Goal: Transaction & Acquisition: Book appointment/travel/reservation

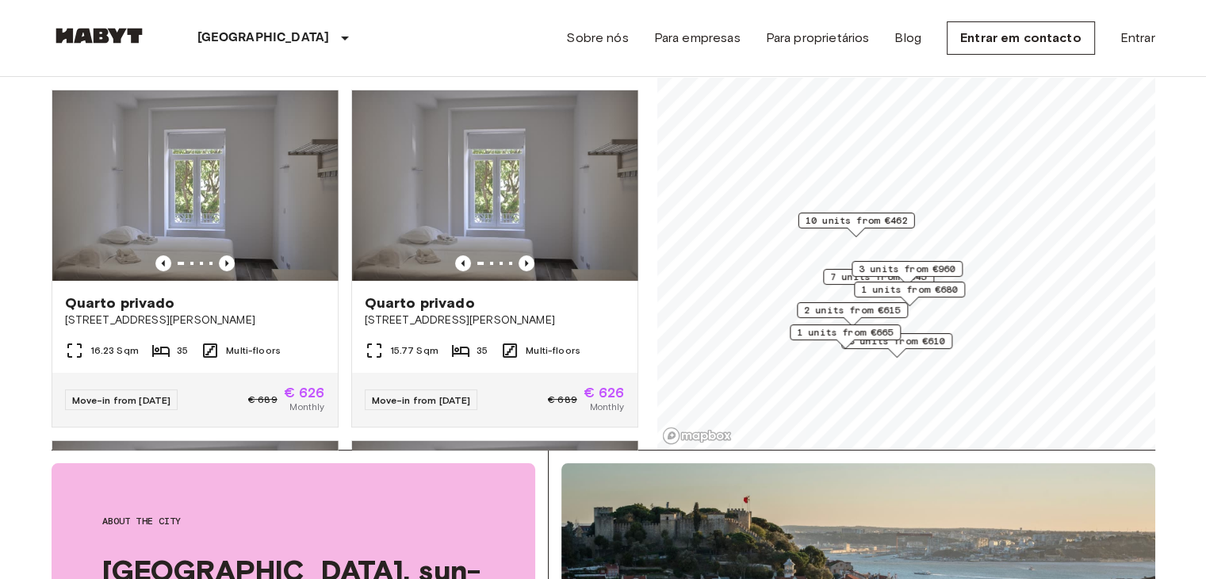
click at [638, 98] on div "Quarto privado [GEOGRAPHIC_DATA][PERSON_NAME] 97 16.23 Sqm 35 Multi-floors Move…" at bounding box center [339, 263] width 600 height 373
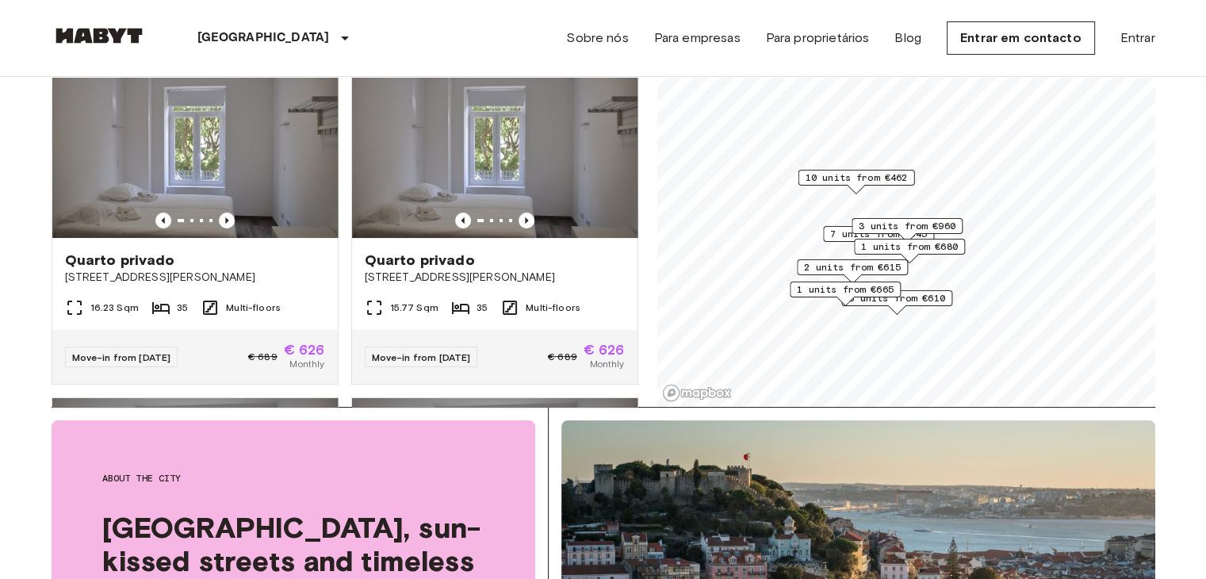
scroll to position [171, 0]
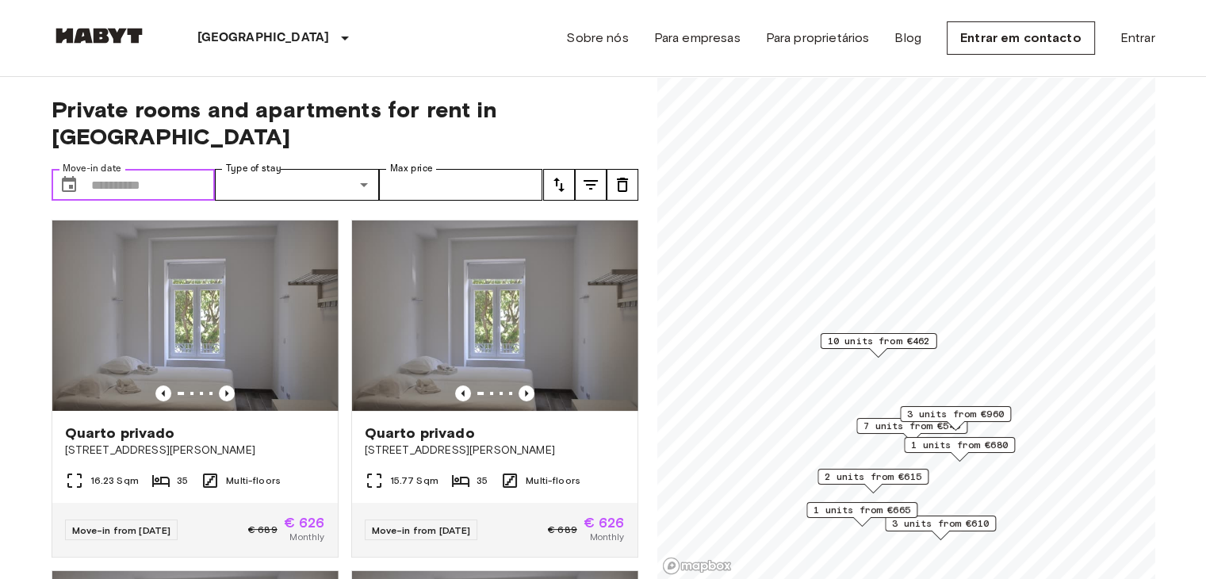
click at [168, 169] on input "Move-in date" at bounding box center [153, 185] width 125 height 32
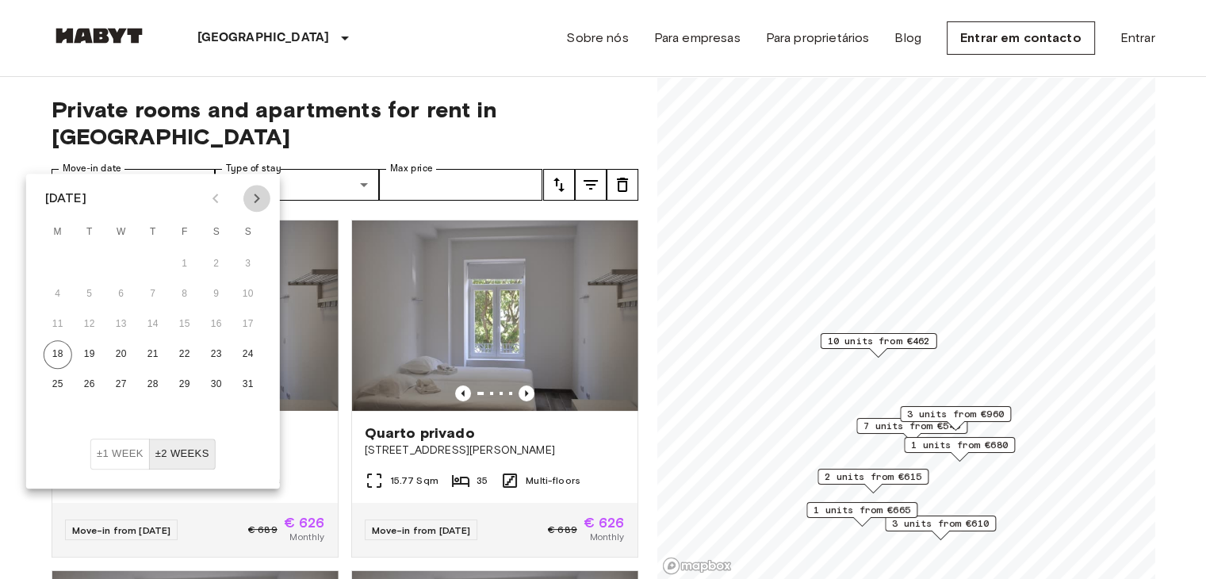
click at [263, 195] on icon "Next month" at bounding box center [256, 198] width 19 height 19
click at [79, 383] on button "30" at bounding box center [89, 384] width 29 height 29
type input "**********"
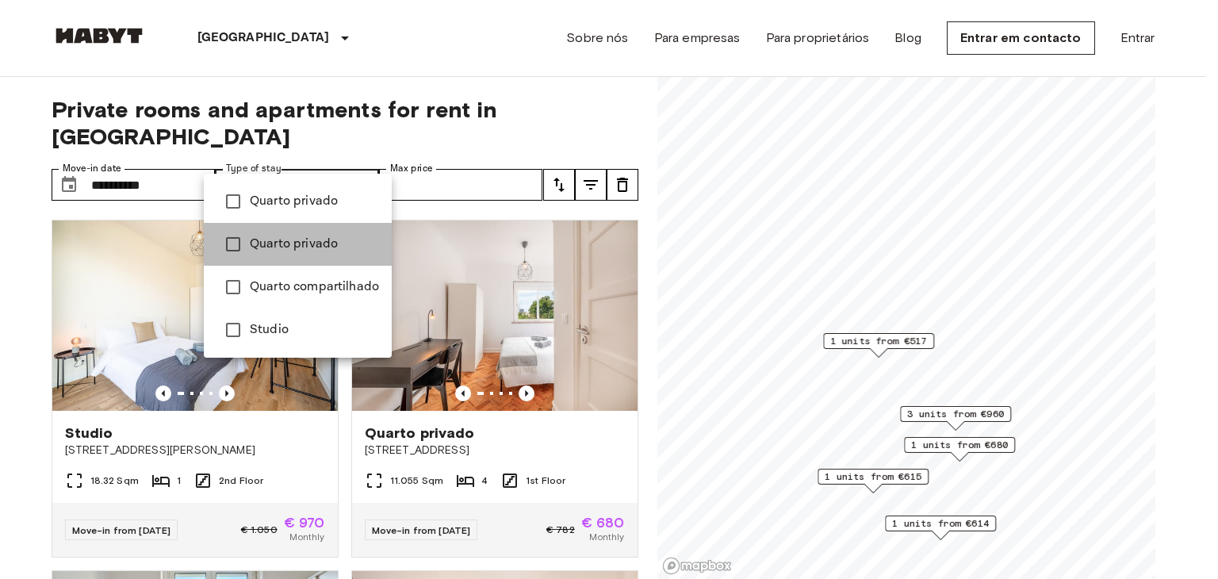
click at [322, 248] on span "Quarto privado" at bounding box center [314, 244] width 129 height 19
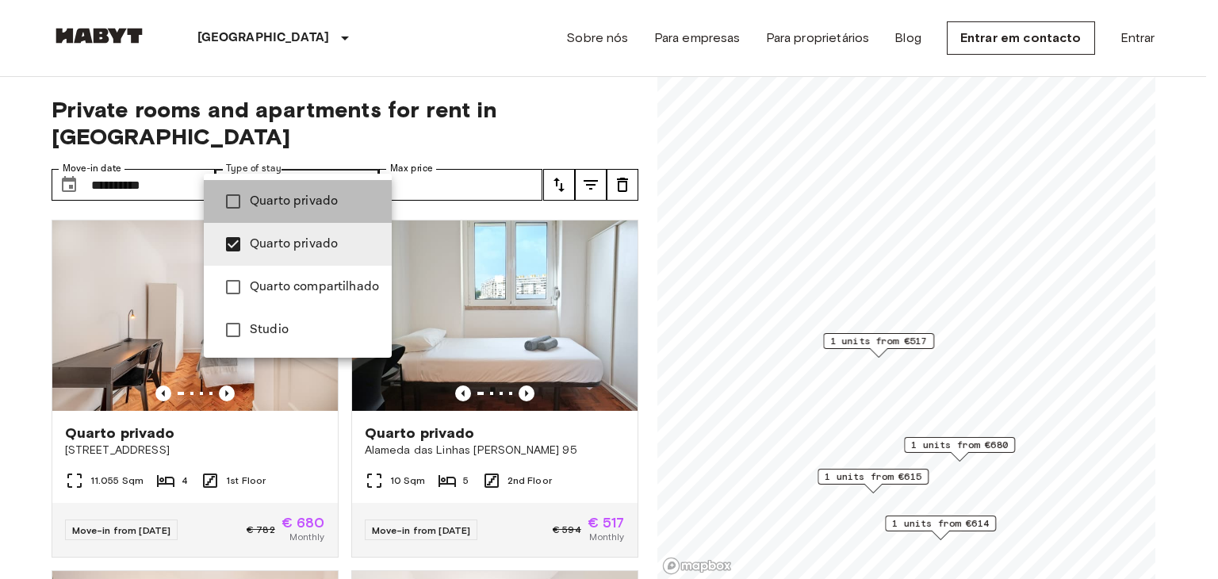
click at [348, 210] on span "Quarto privado" at bounding box center [314, 201] width 129 height 19
click at [333, 217] on li "Quarto privado" at bounding box center [298, 201] width 188 height 43
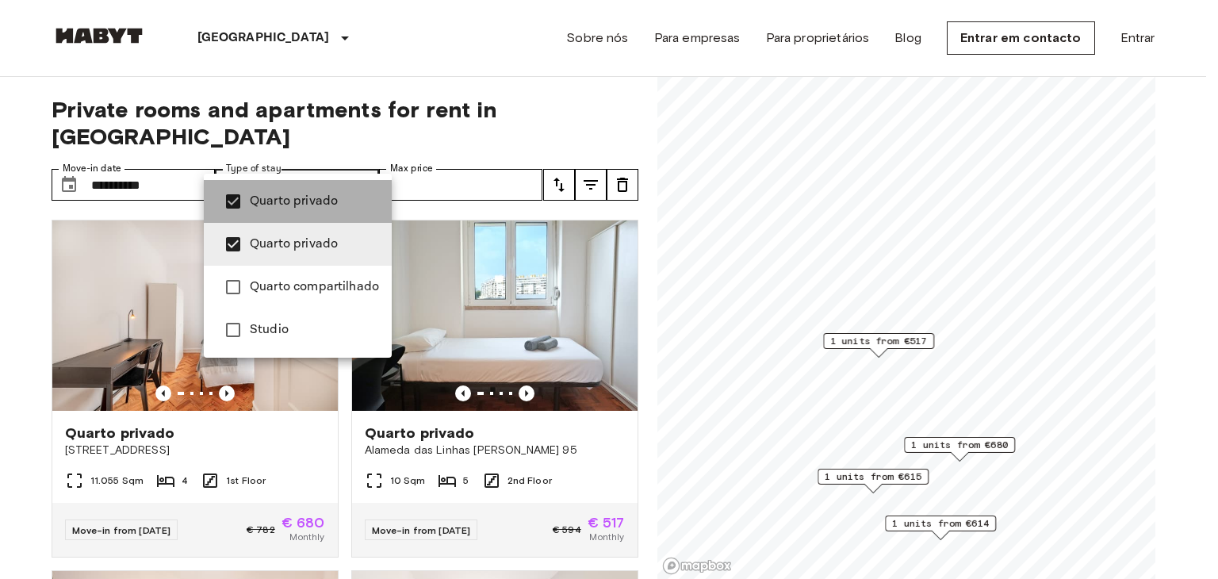
click at [333, 217] on li "Quarto privado" at bounding box center [298, 201] width 188 height 43
type input "**********"
click at [508, 107] on div at bounding box center [609, 289] width 1218 height 579
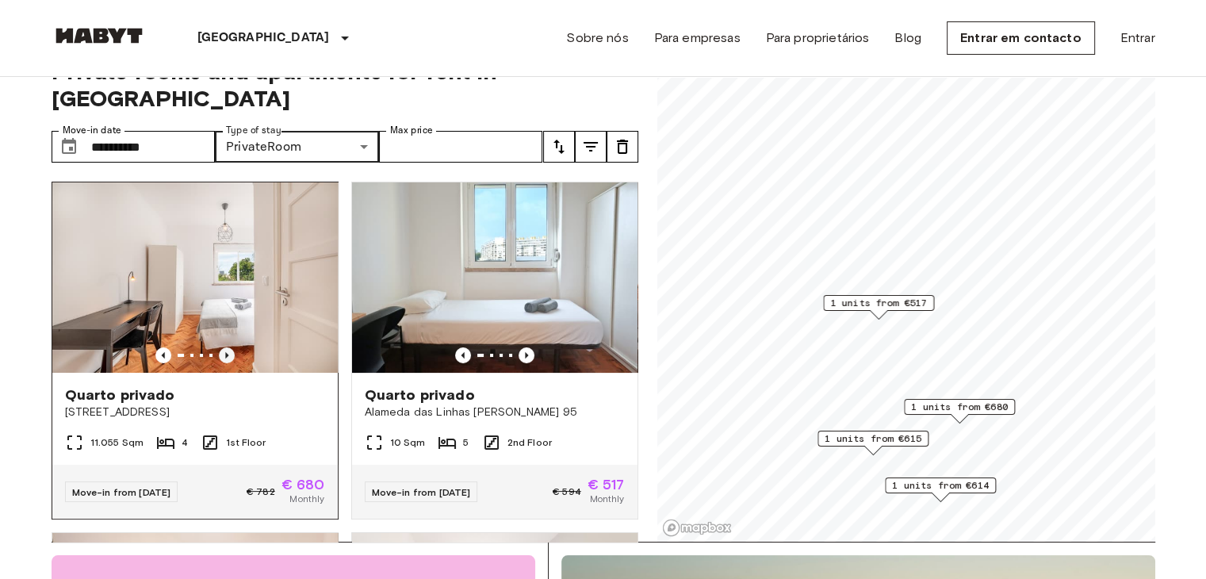
click at [224, 347] on icon "Previous image" at bounding box center [227, 355] width 16 height 16
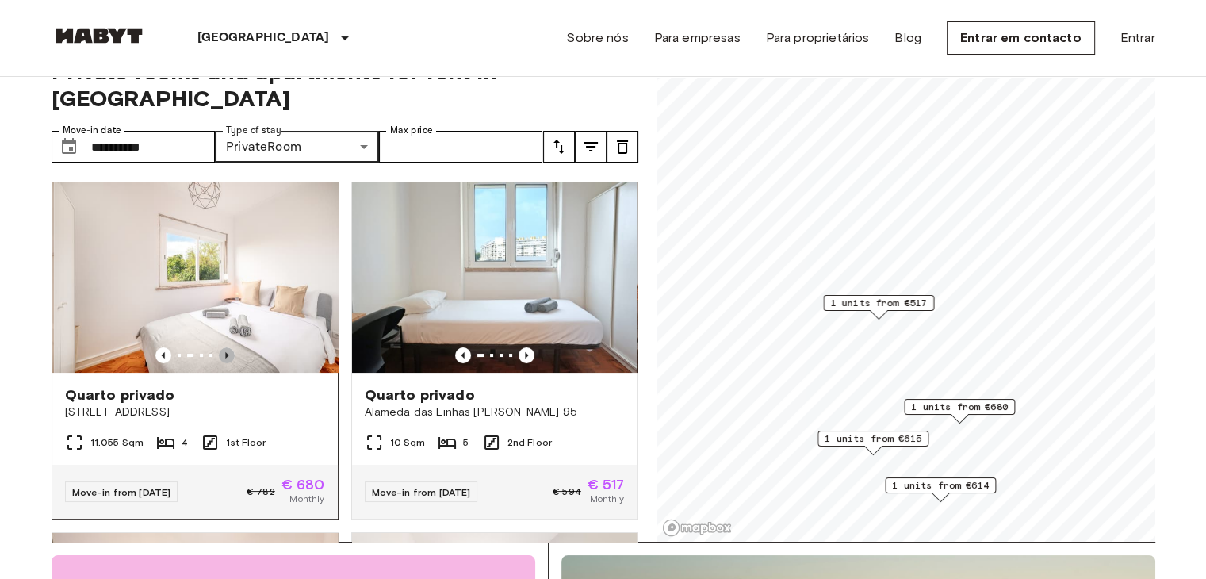
click at [224, 347] on icon "Previous image" at bounding box center [227, 355] width 16 height 16
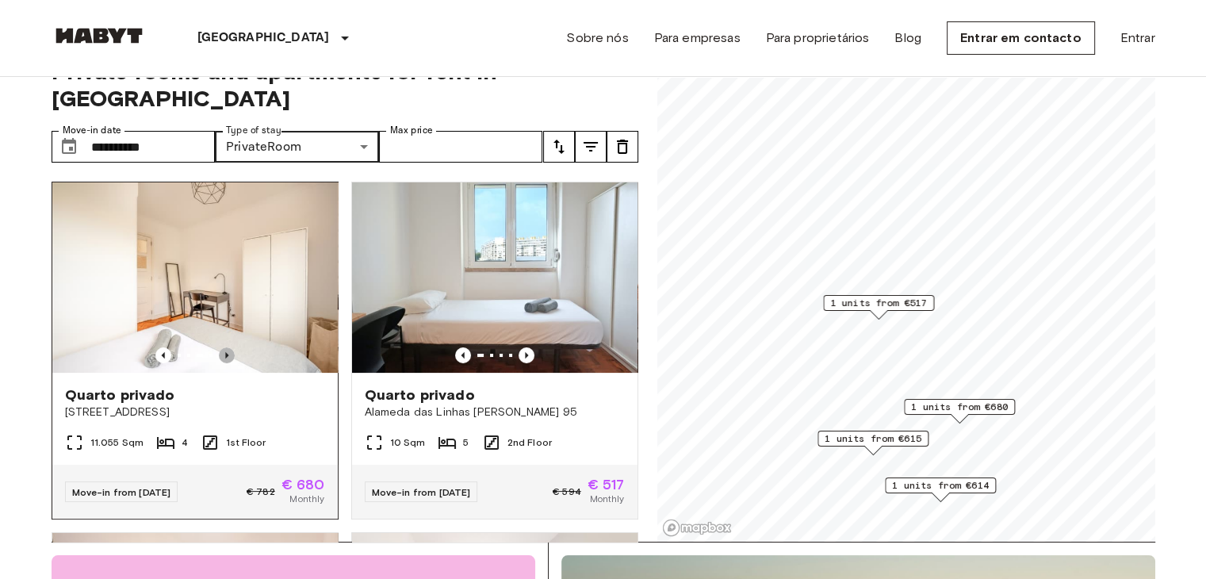
click at [224, 347] on icon "Previous image" at bounding box center [227, 355] width 16 height 16
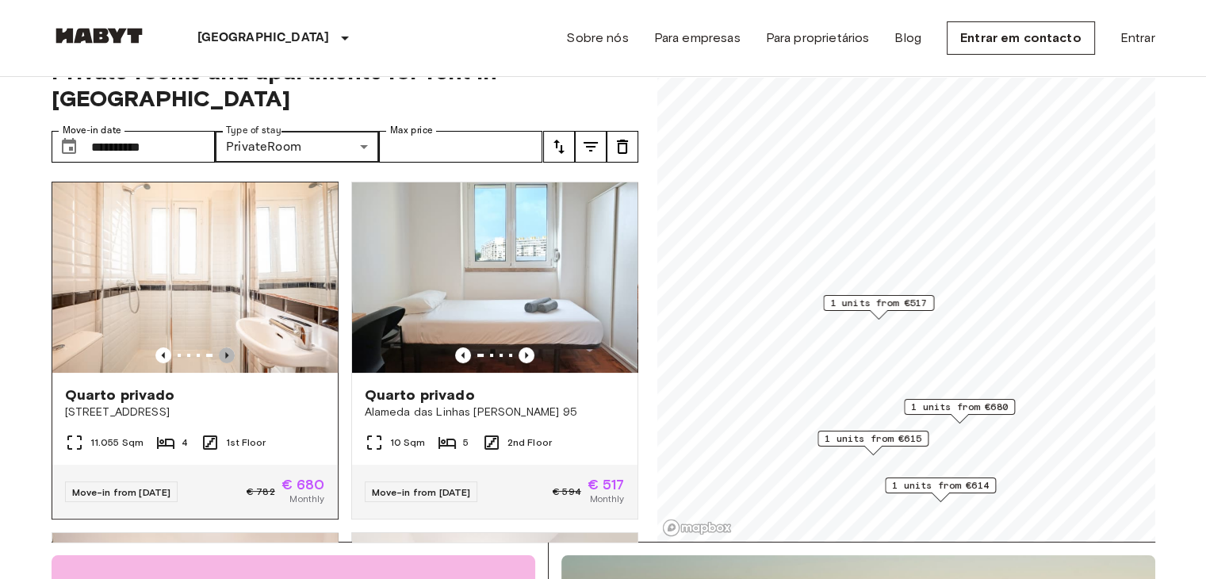
click at [224, 347] on icon "Previous image" at bounding box center [227, 355] width 16 height 16
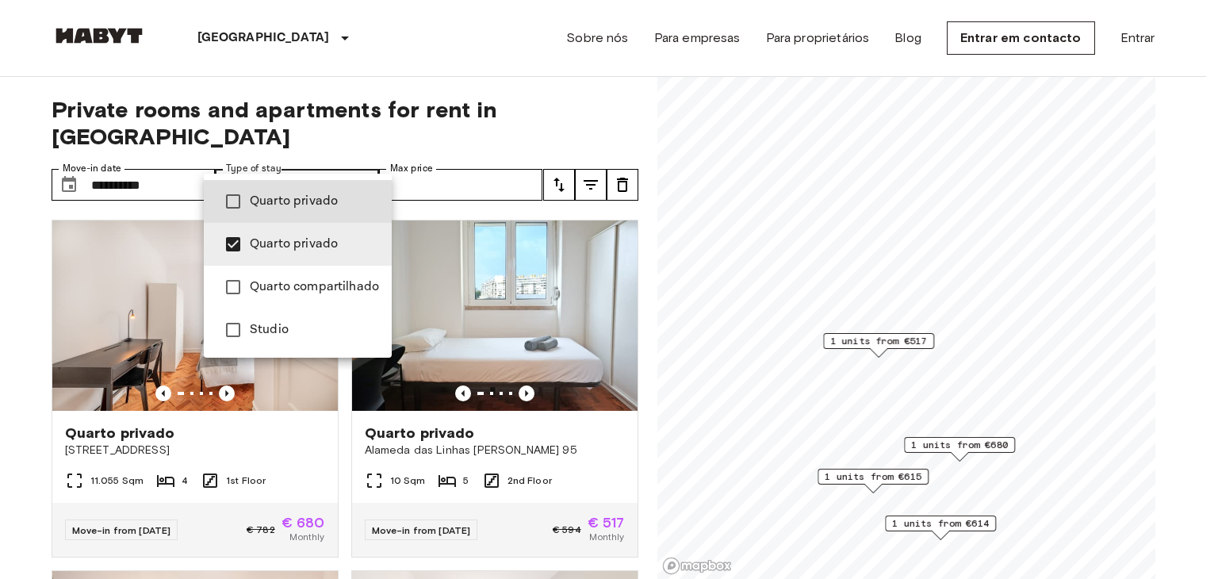
click at [1187, 148] on div at bounding box center [609, 289] width 1218 height 579
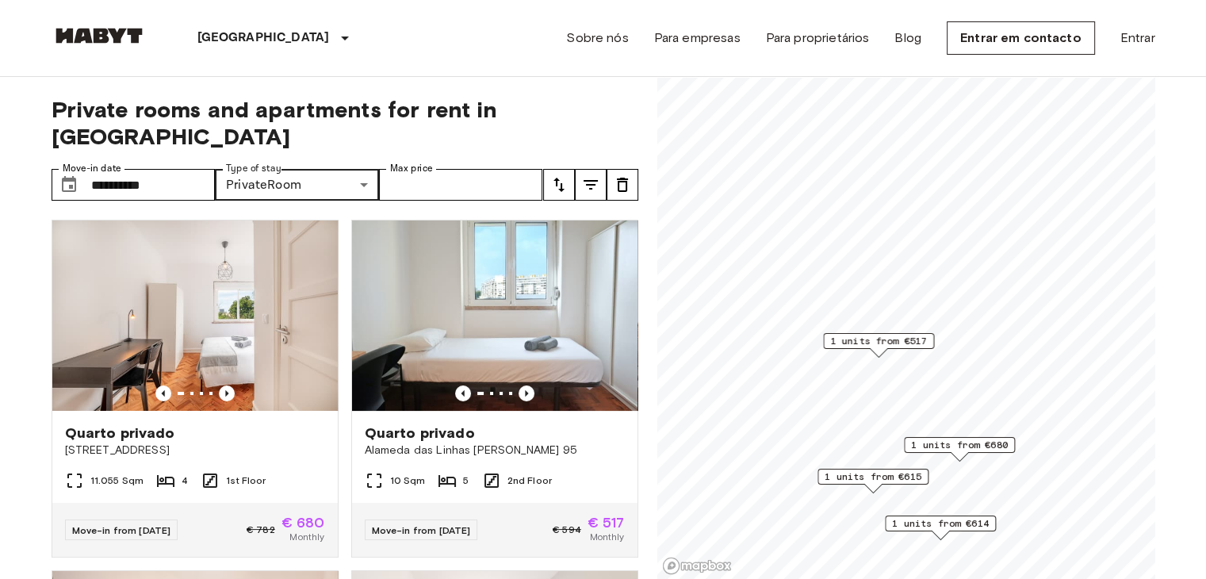
scroll to position [2, 0]
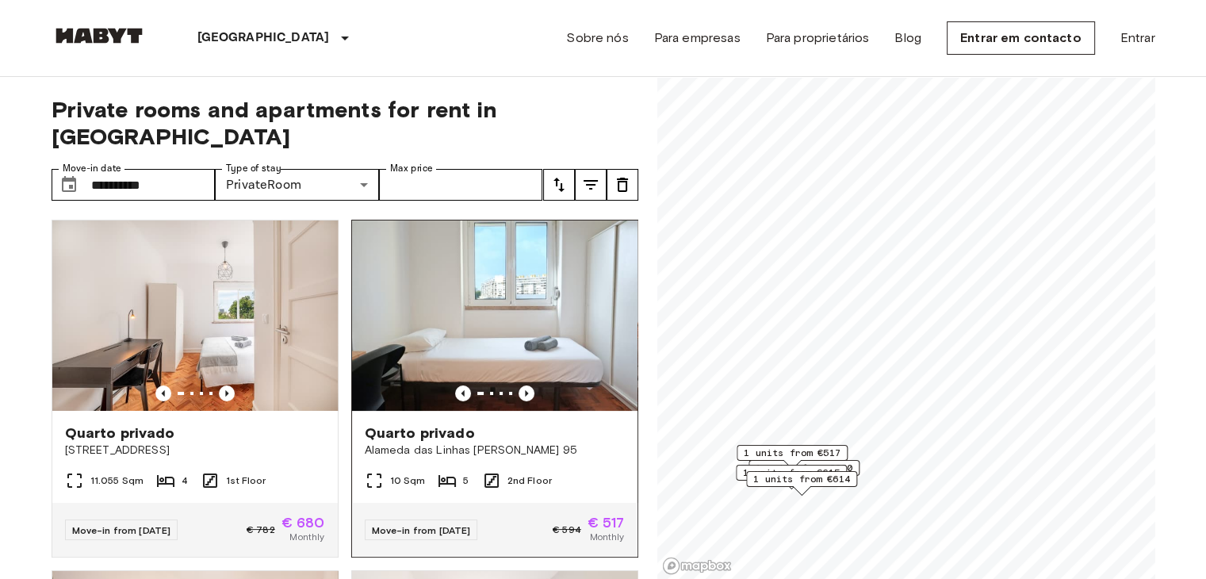
click at [623, 252] on div "**********" at bounding box center [604, 328] width 1104 height 503
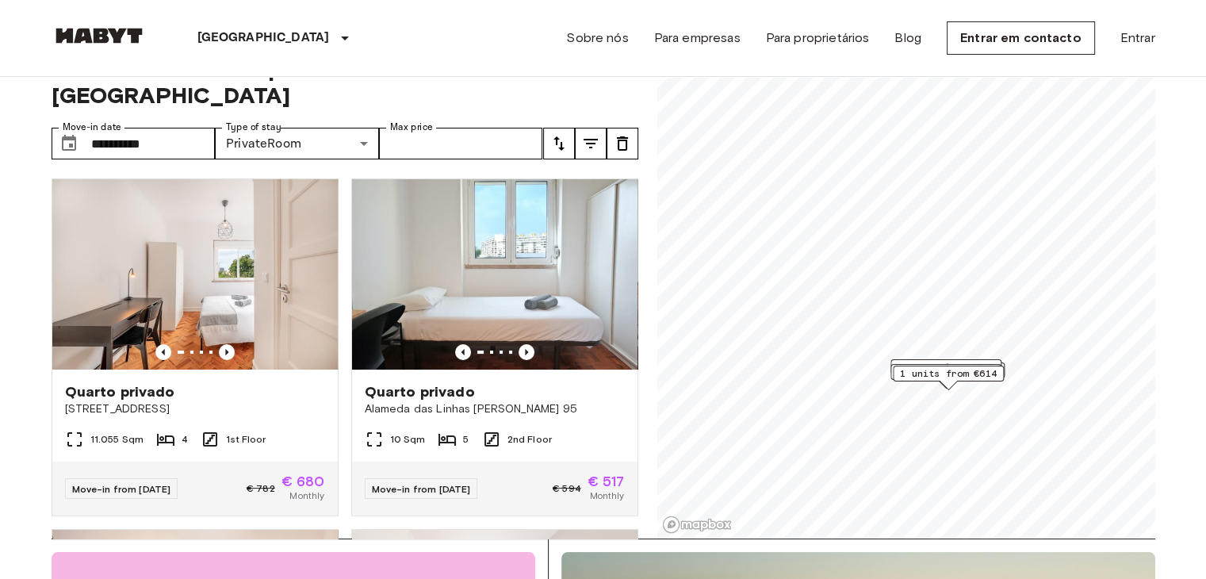
scroll to position [43, 0]
